Goal: Find specific page/section

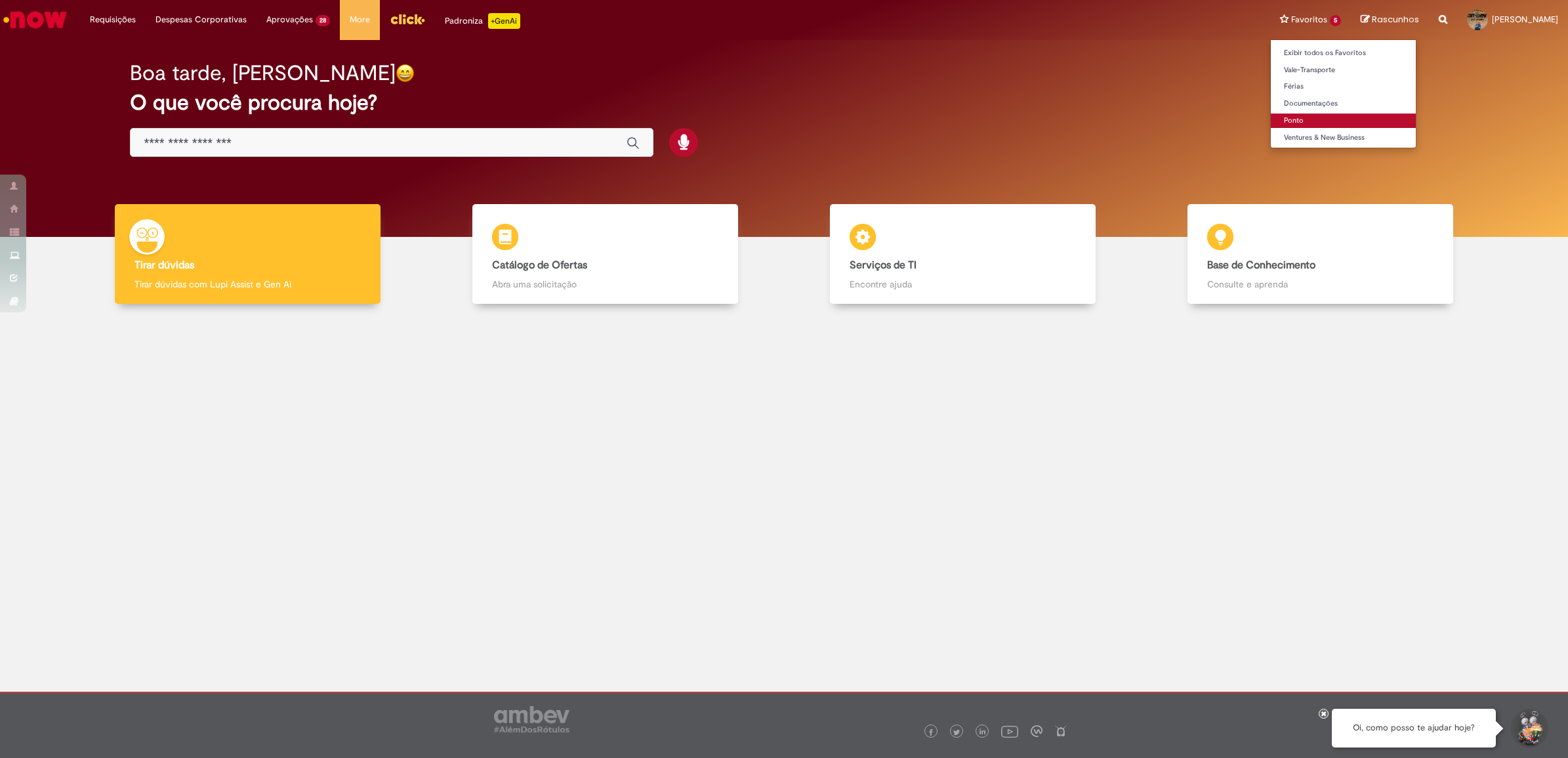
click at [1284, 120] on link "Ponto" at bounding box center [1344, 120] width 145 height 14
click at [1295, 105] on link "Documentações" at bounding box center [1344, 104] width 145 height 14
click at [1298, 123] on link "Ponto" at bounding box center [1344, 120] width 145 height 14
